Goal: Task Accomplishment & Management: Use online tool/utility

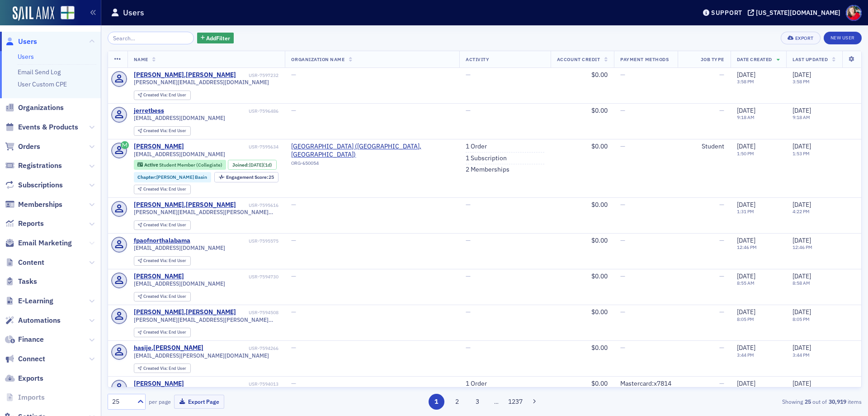
click at [89, 243] on icon at bounding box center [91, 242] width 5 height 5
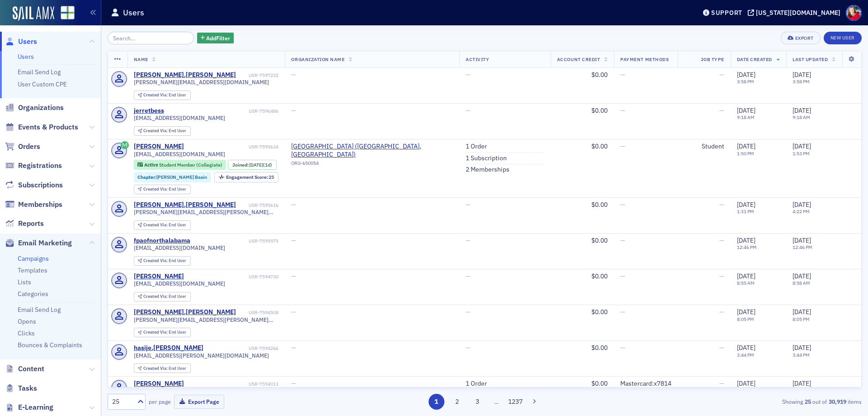
click at [42, 258] on link "Campaigns" at bounding box center [33, 258] width 31 height 8
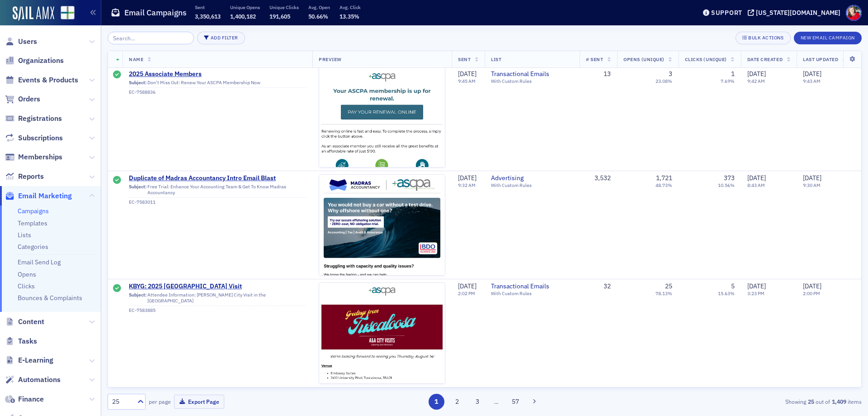
scroll to position [2313, 0]
click at [236, 174] on span "Duplicate of Madras Accountancy Intro Email Blast" at bounding box center [217, 178] width 177 height 8
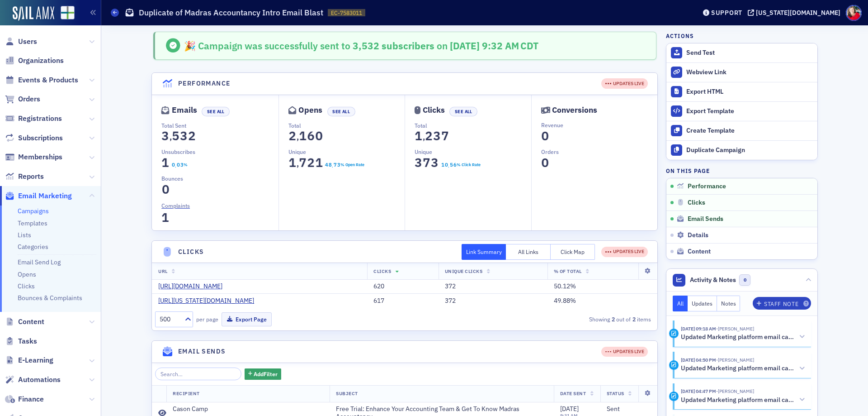
click at [110, 12] on header "Campaigns Duplicate of Madras Accountancy Intro Email Blast EC-7583011 7583011 …" at bounding box center [484, 12] width 767 height 25
click at [113, 14] on icon at bounding box center [115, 12] width 4 height 4
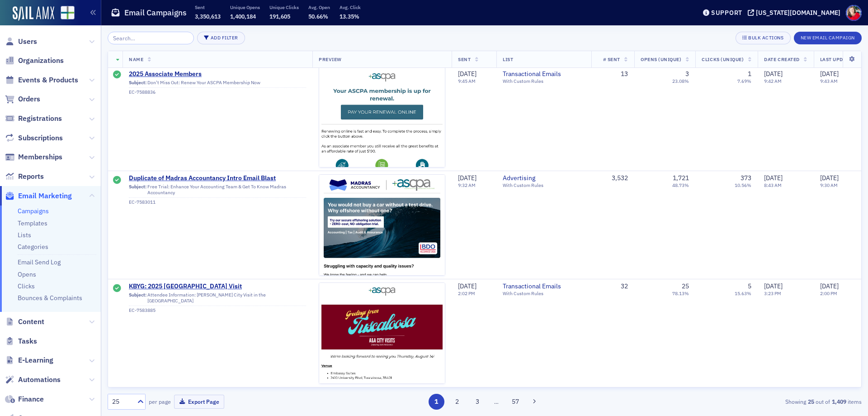
scroll to position [2313, 0]
click at [453, 403] on button "2" at bounding box center [457, 401] width 16 height 16
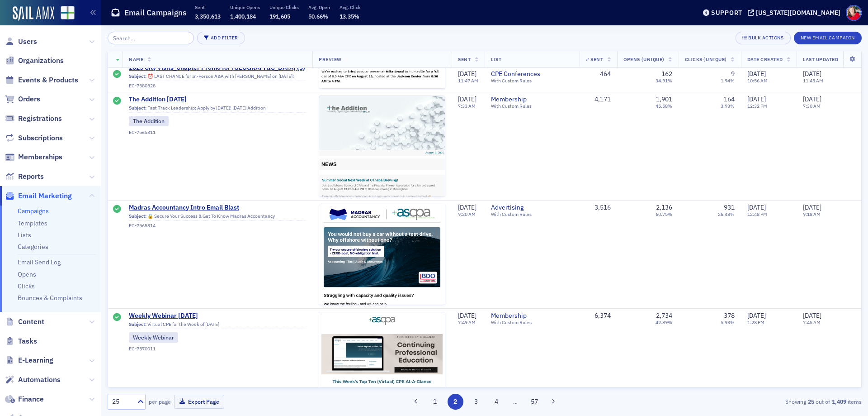
scroll to position [1763, 0]
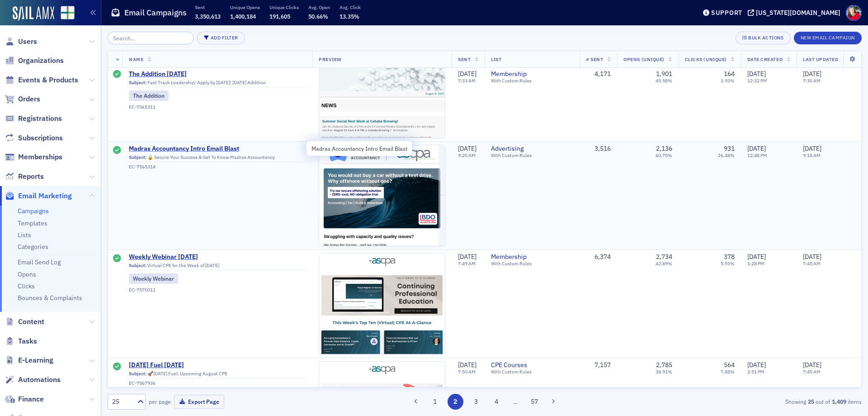
click at [213, 148] on span "Madras Accountancy Intro Email Blast" at bounding box center [217, 149] width 177 height 8
